Goal: Task Accomplishment & Management: Manage account settings

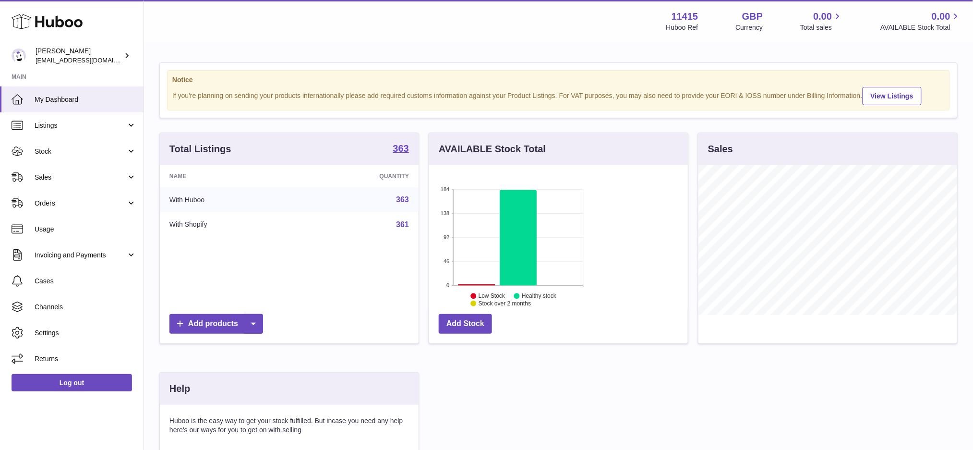
scroll to position [149, 259]
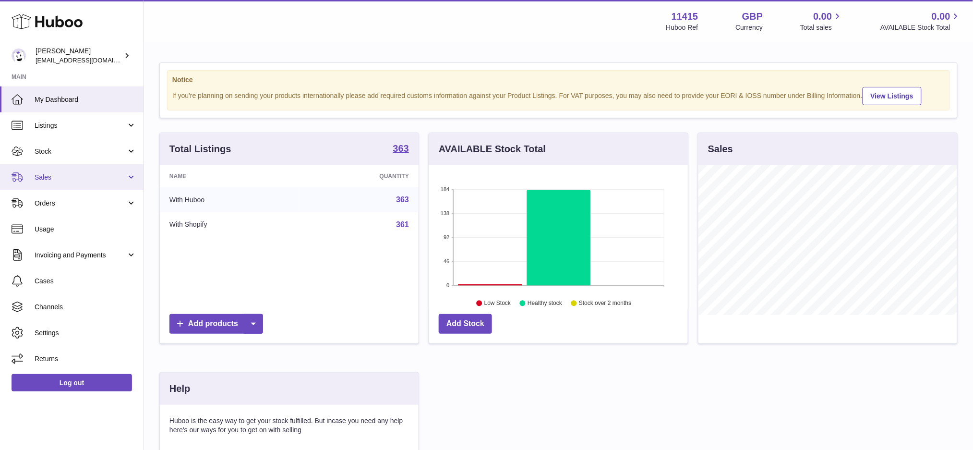
click at [70, 176] on span "Sales" at bounding box center [81, 177] width 92 height 9
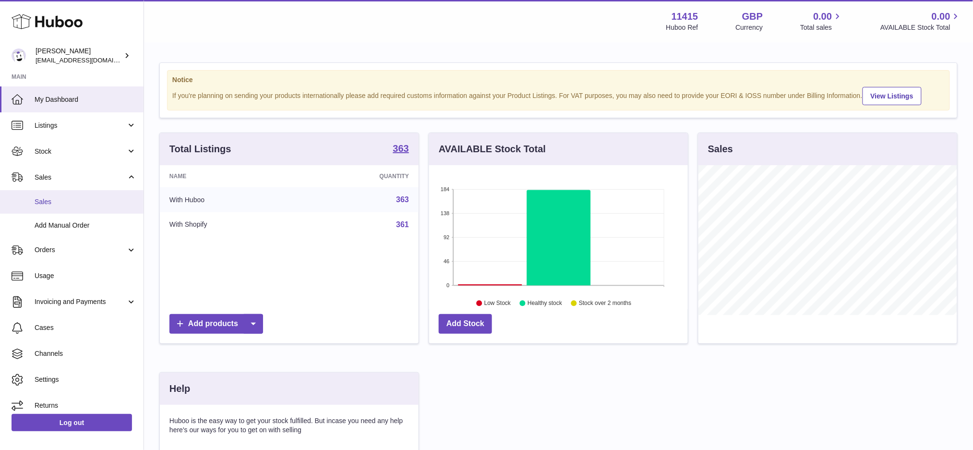
click at [75, 204] on span "Sales" at bounding box center [86, 201] width 102 height 9
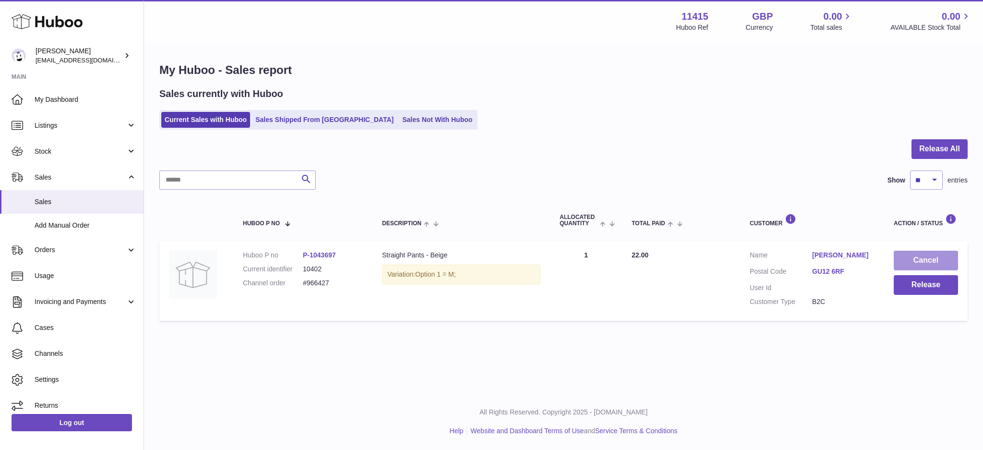
click at [905, 251] on button "Cancel" at bounding box center [926, 261] width 64 height 20
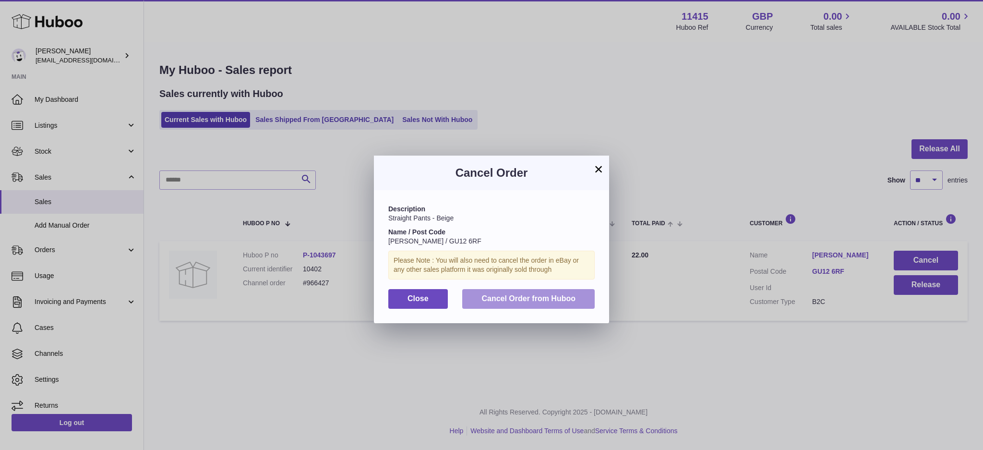
click at [512, 293] on button "Cancel Order from Huboo" at bounding box center [528, 299] width 132 height 20
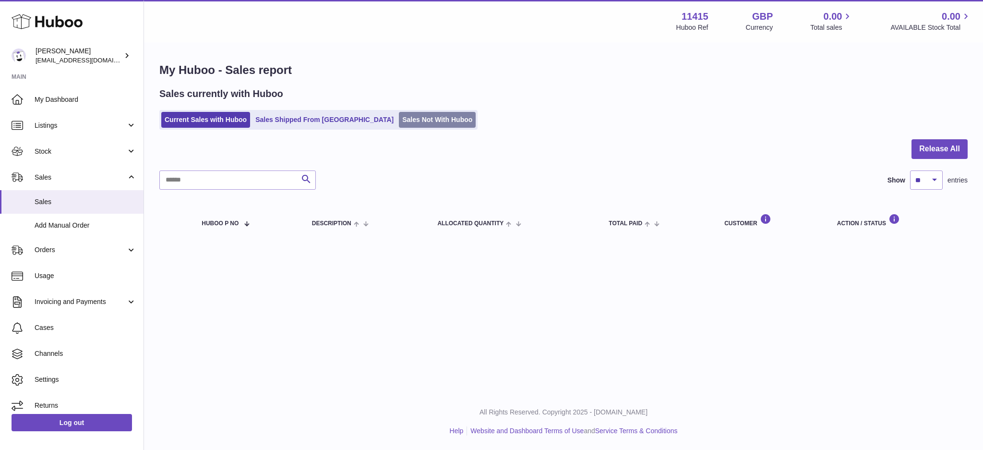
click at [399, 115] on link "Sales Not With Huboo" at bounding box center [437, 120] width 77 height 16
